Goal: Task Accomplishment & Management: Use online tool/utility

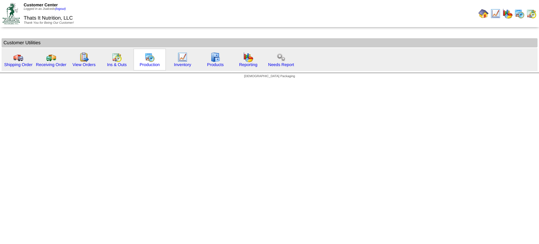
click at [140, 59] on div "Production" at bounding box center [150, 60] width 32 height 22
click at [145, 62] on link "Production" at bounding box center [150, 64] width 20 height 5
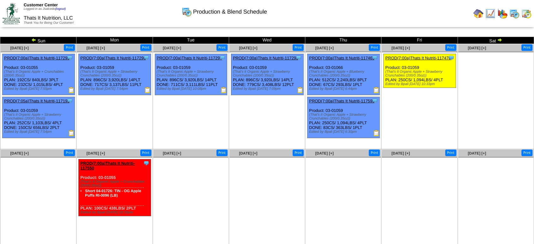
click at [492, 11] on img at bounding box center [490, 14] width 10 height 10
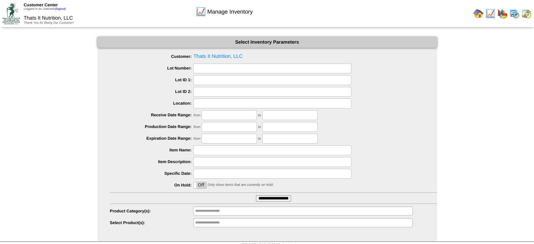
click at [285, 199] on input "**********" at bounding box center [273, 198] width 35 height 6
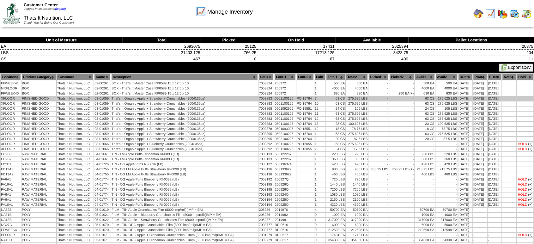
scroll to position [35, 0]
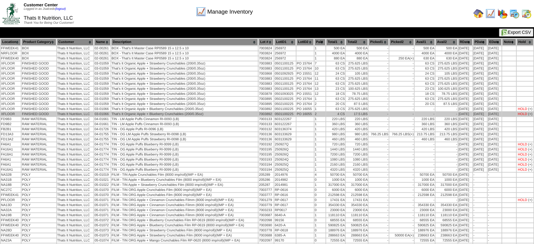
click at [188, 113] on td "That's It Organic Apple + Blueberry Crunchables (200/0.35oz)" at bounding box center [184, 114] width 146 height 4
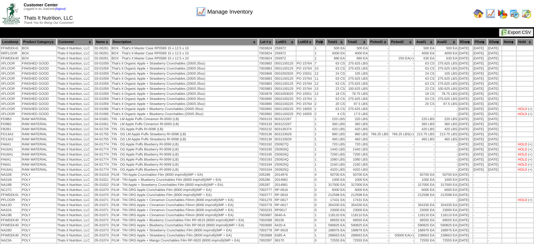
click at [311, 17] on div "Manage Inventory" at bounding box center [224, 9] width 306 height 17
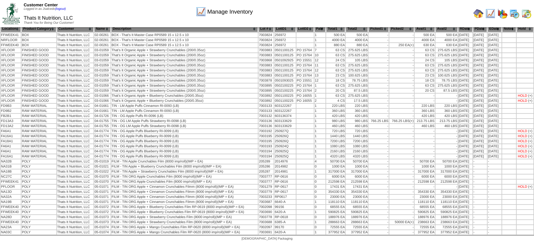
scroll to position [0, 0]
